Goal: Information Seeking & Learning: Learn about a topic

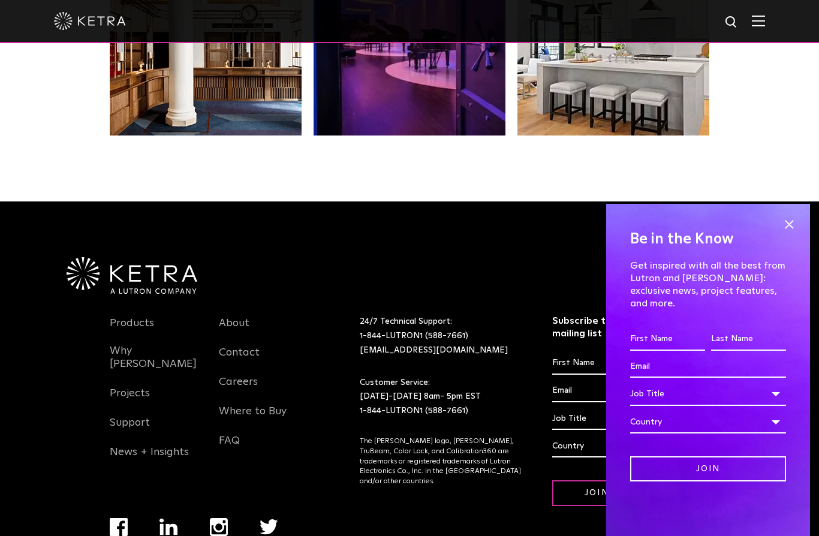
scroll to position [2519, 0]
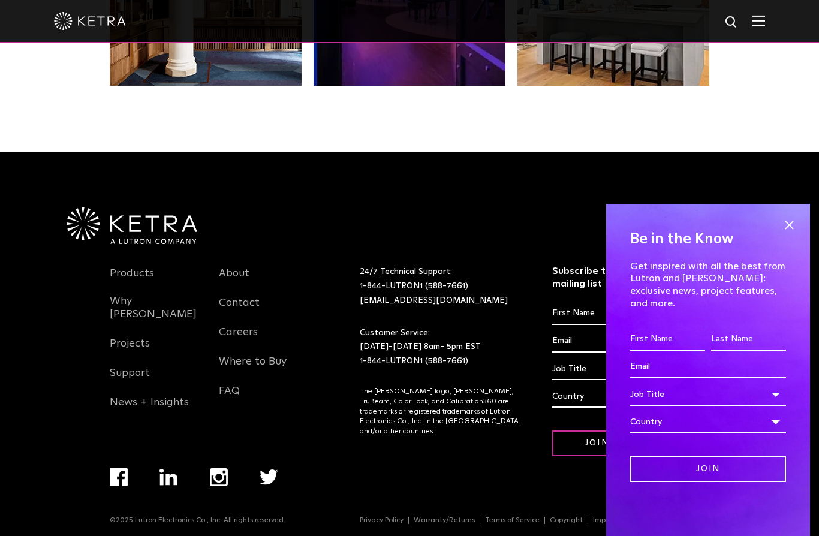
click at [247, 294] on link "About" at bounding box center [234, 281] width 31 height 28
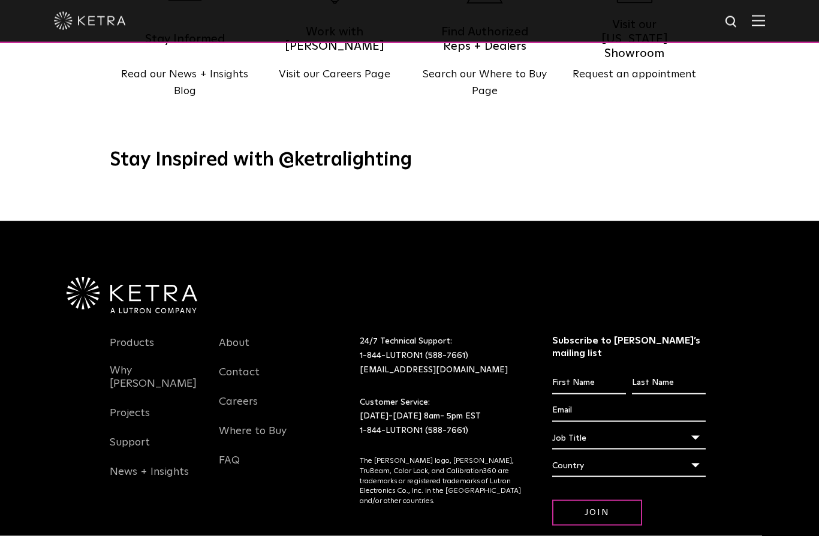
scroll to position [1532, 0]
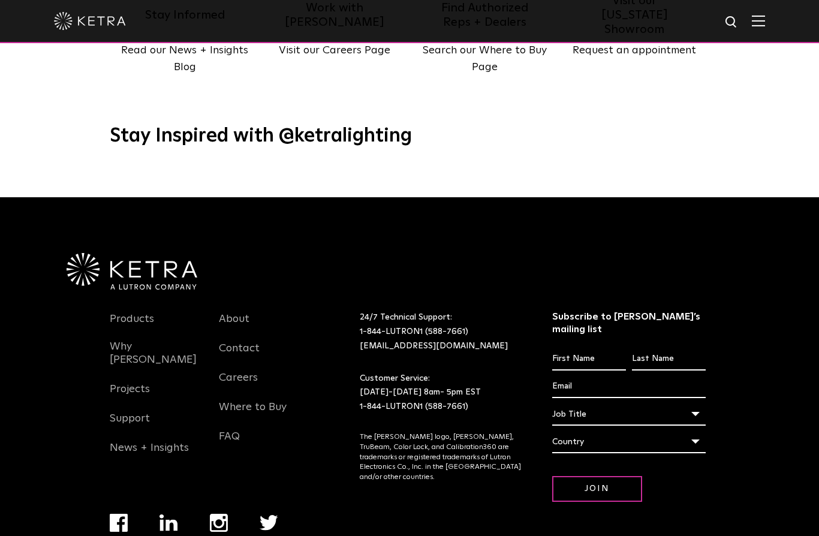
click at [692, 437] on div "Country" at bounding box center [629, 441] width 154 height 23
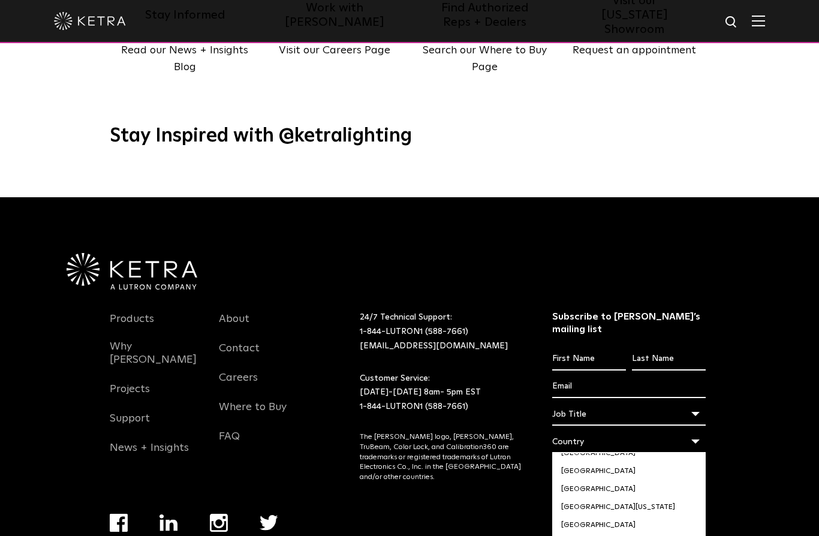
scroll to position [3563, 0]
click at [574, 534] on li "[GEOGRAPHIC_DATA]" at bounding box center [629, 543] width 154 height 18
select select "[GEOGRAPHIC_DATA]"
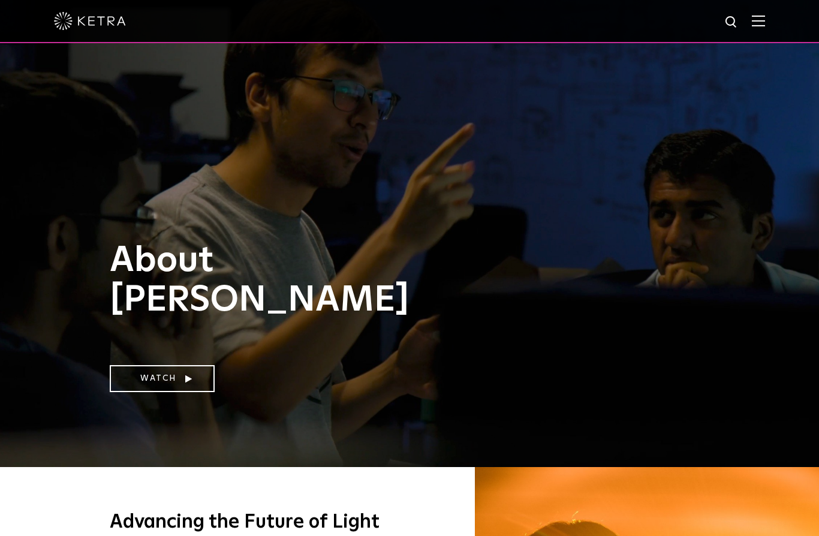
scroll to position [0, 0]
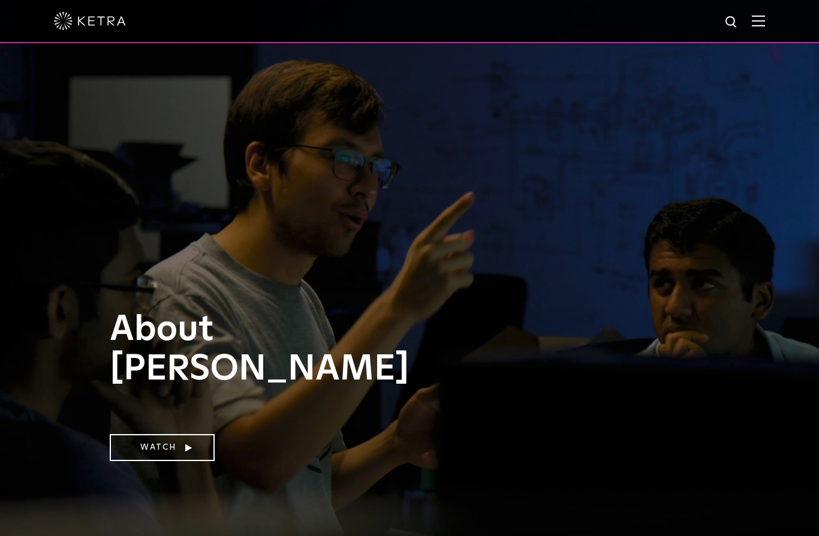
click at [754, 27] on span at bounding box center [758, 21] width 13 height 12
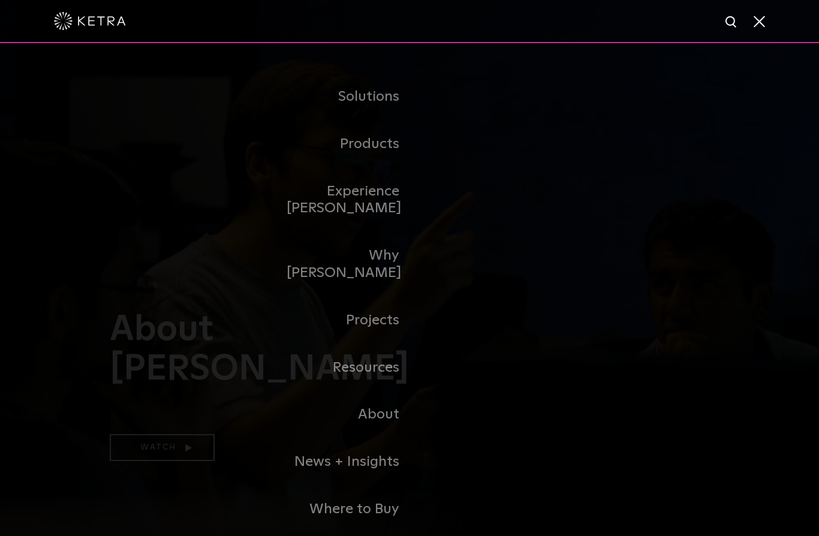
click at [0, 0] on link "Commercial Products" at bounding box center [0, 0] width 0 height 0
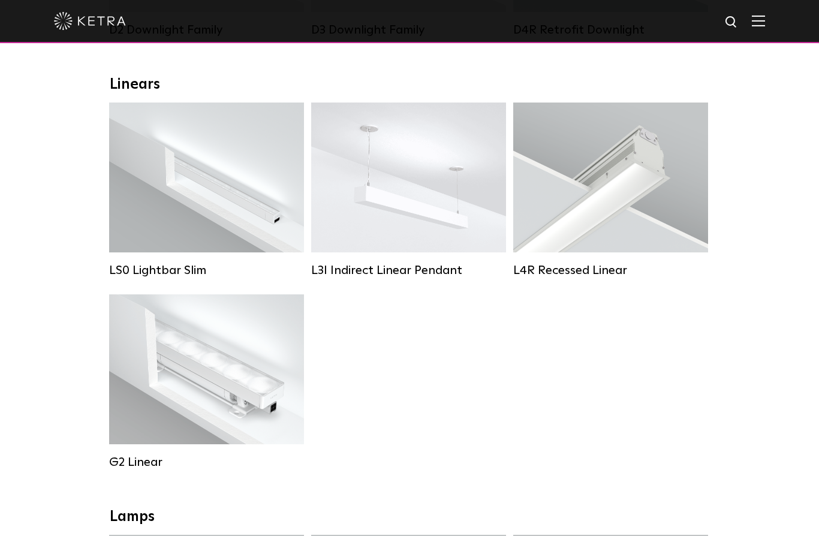
scroll to position [391, 0]
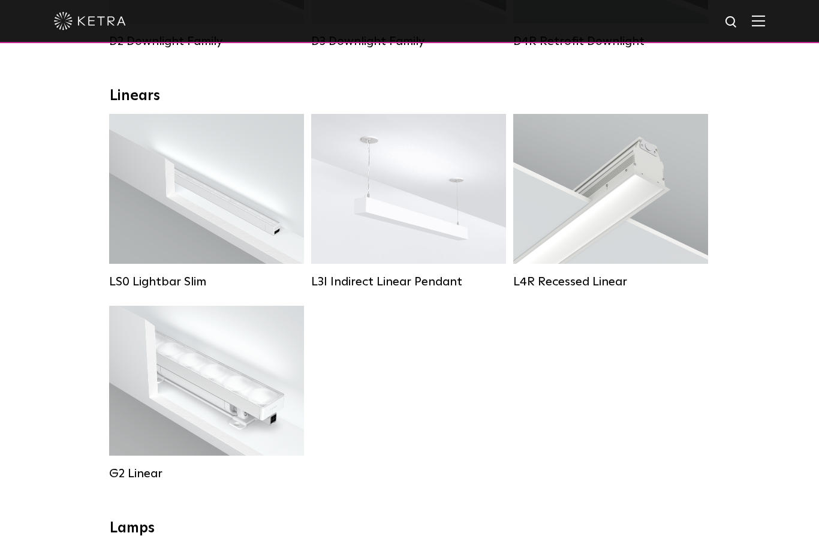
click at [135, 153] on div "Lumen Output: 200 / 350 Colors: White / Black Control: X96 Controller" at bounding box center [206, 189] width 195 height 150
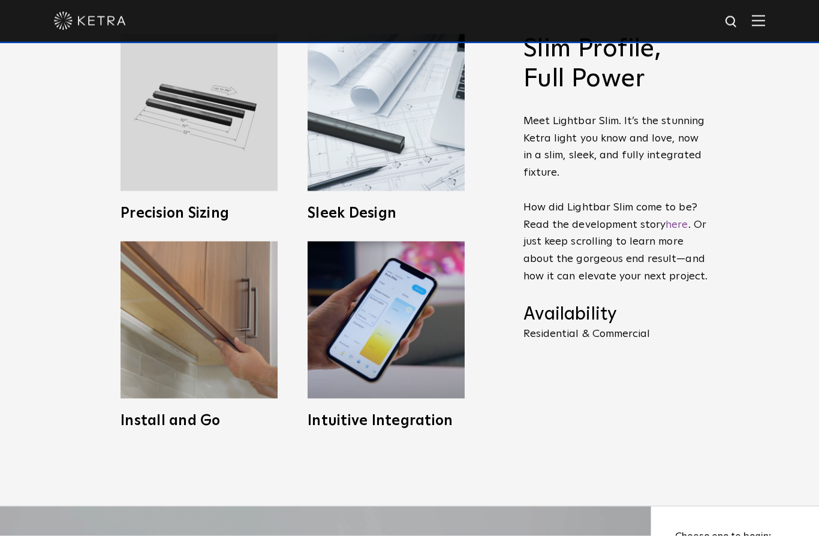
scroll to position [580, 0]
click at [164, 185] on img at bounding box center [198, 112] width 157 height 157
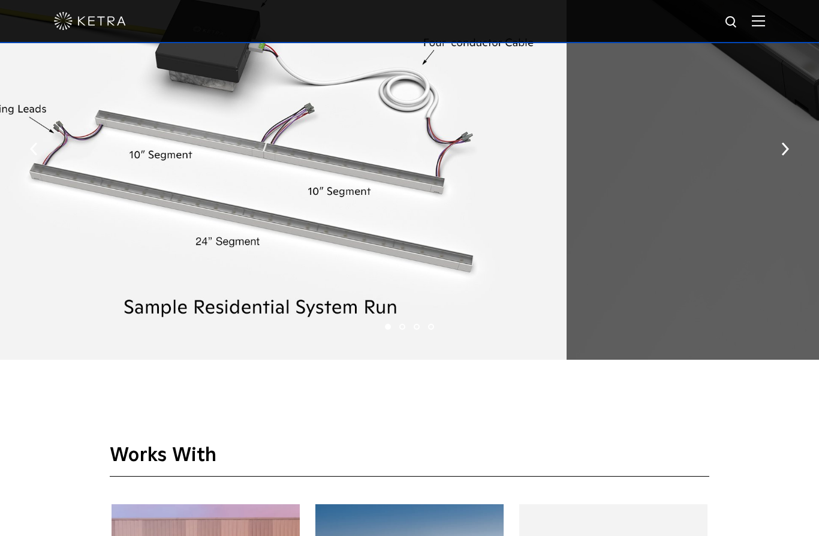
scroll to position [1691, 0]
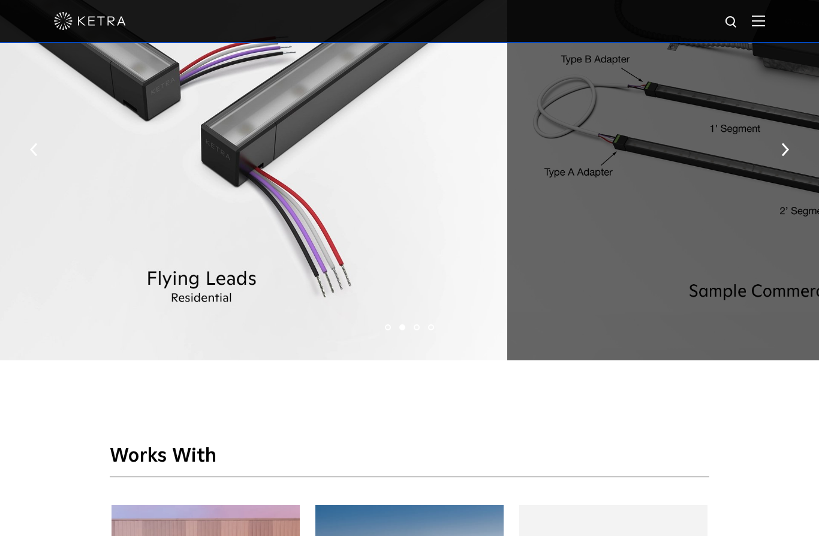
click at [782, 156] on img "button" at bounding box center [785, 149] width 8 height 13
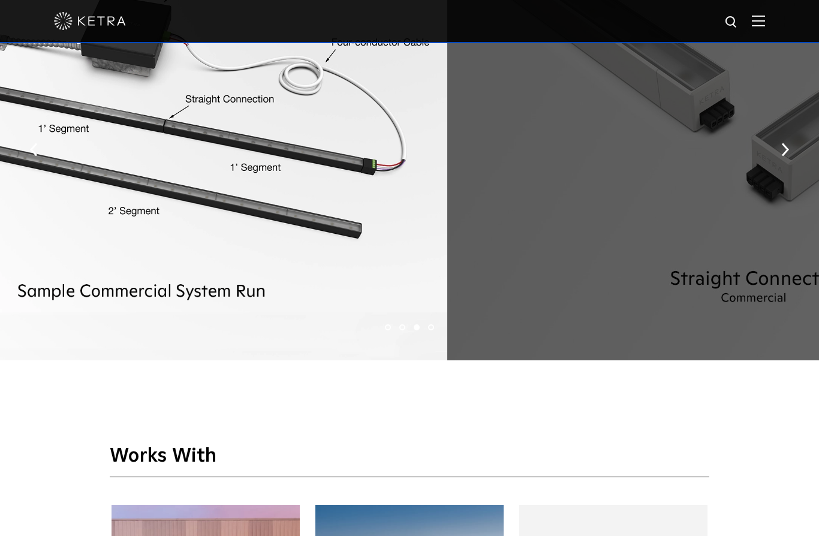
click at [788, 170] on button "button" at bounding box center [785, 148] width 26 height 41
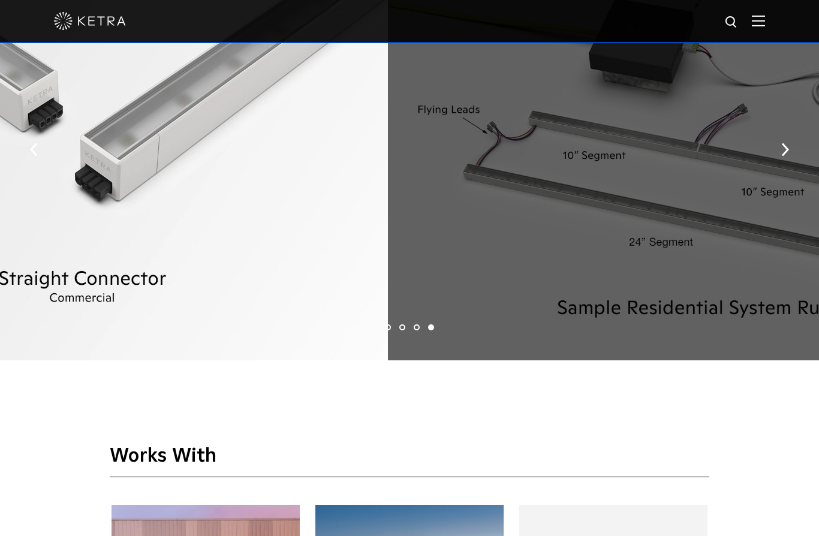
click at [784, 156] on img "button" at bounding box center [785, 149] width 8 height 13
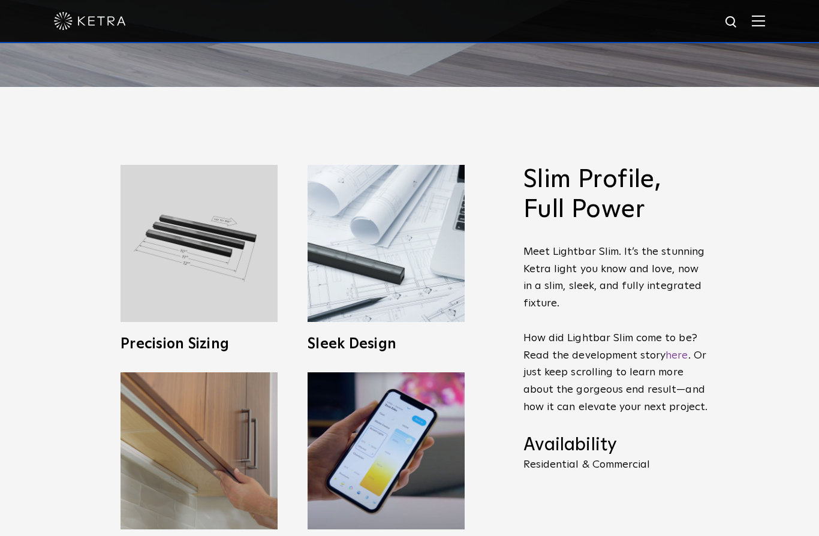
scroll to position [412, 0]
